Goal: Task Accomplishment & Management: Use online tool/utility

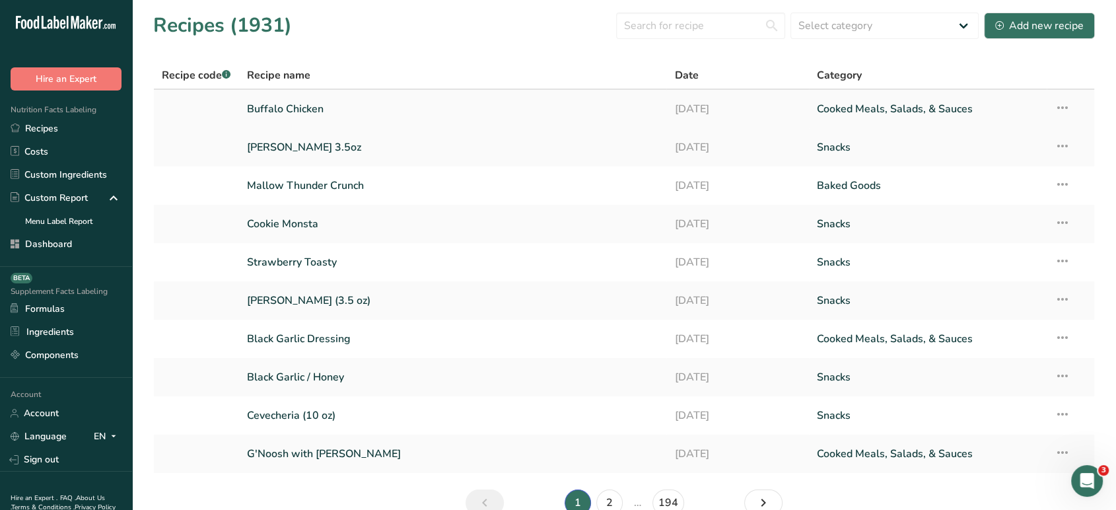
click at [304, 104] on link "Buffalo Chicken" at bounding box center [453, 109] width 412 height 28
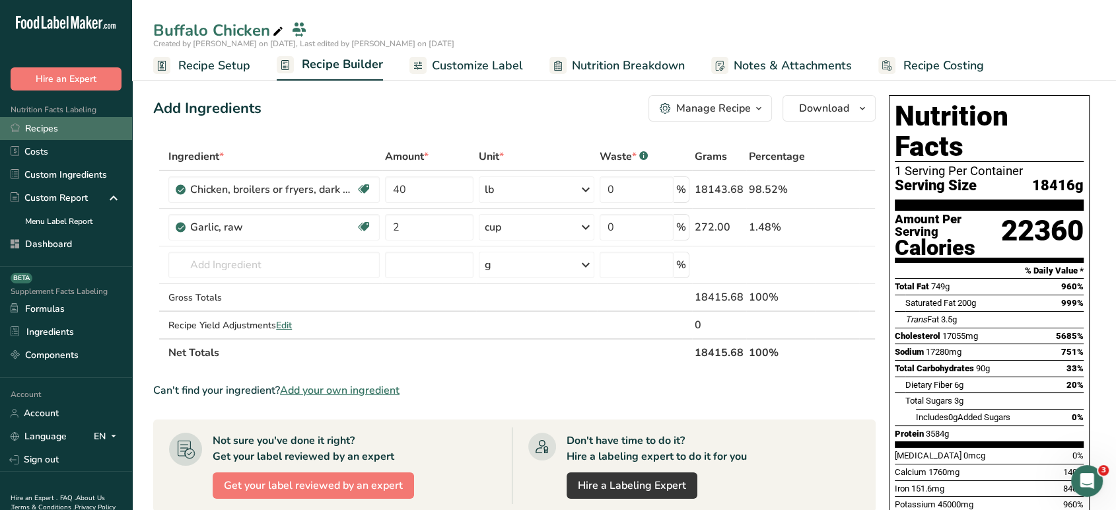
click at [74, 131] on link "Recipes" at bounding box center [66, 128] width 132 height 23
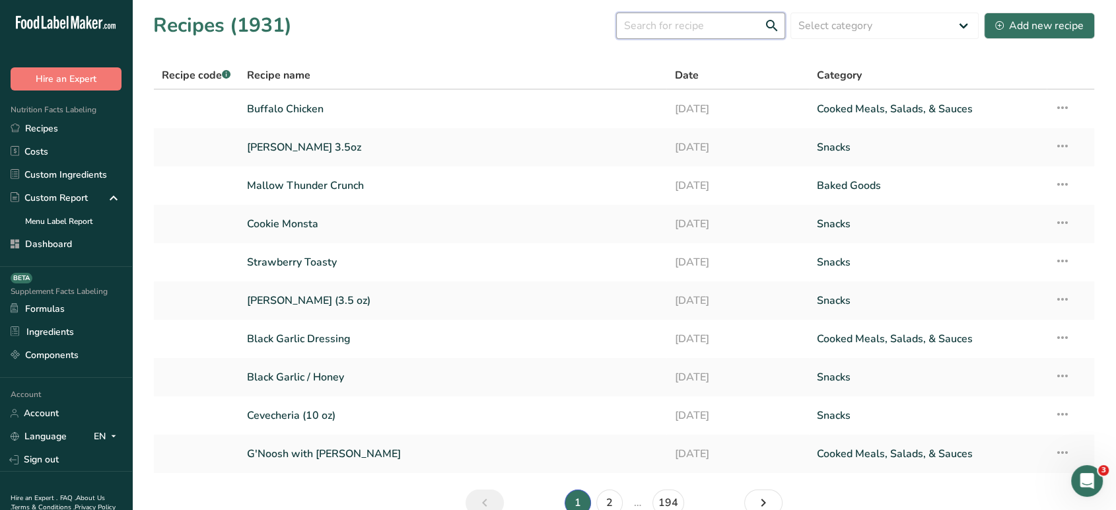
click at [676, 28] on input "text" at bounding box center [700, 26] width 169 height 26
click at [373, 182] on link "Mallow Thunder Crunch" at bounding box center [453, 186] width 412 height 28
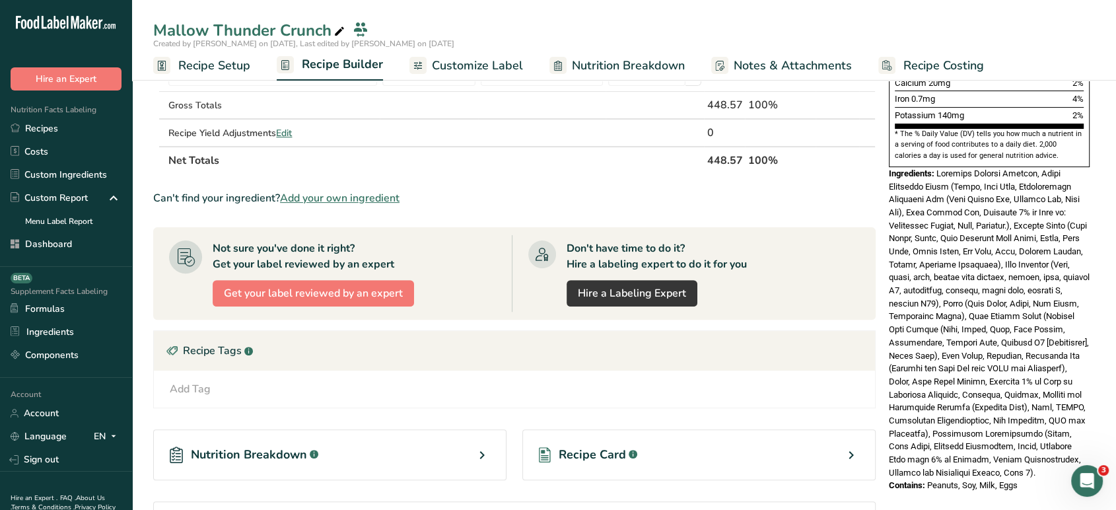
scroll to position [387, 0]
